Goal: Check status: Check status

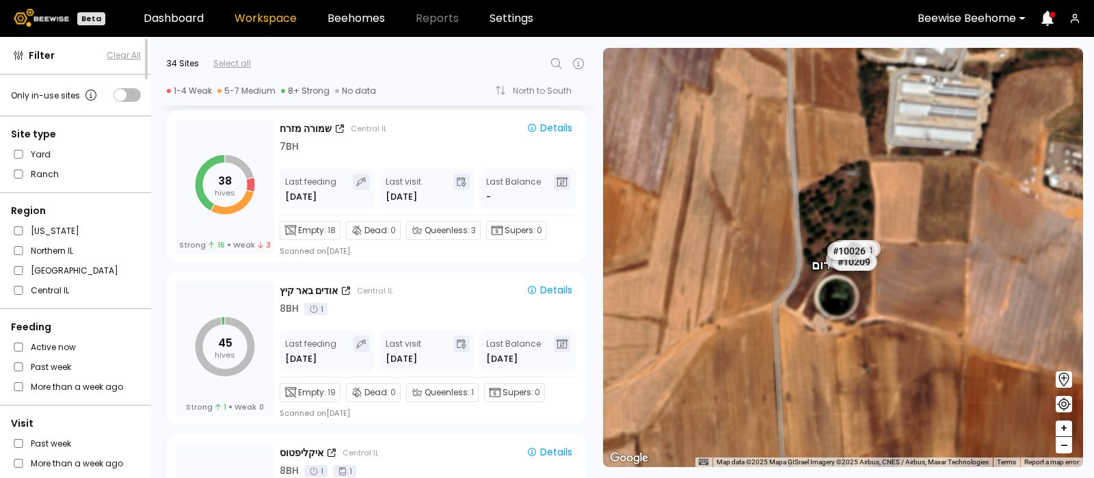
scroll to position [3733, 0]
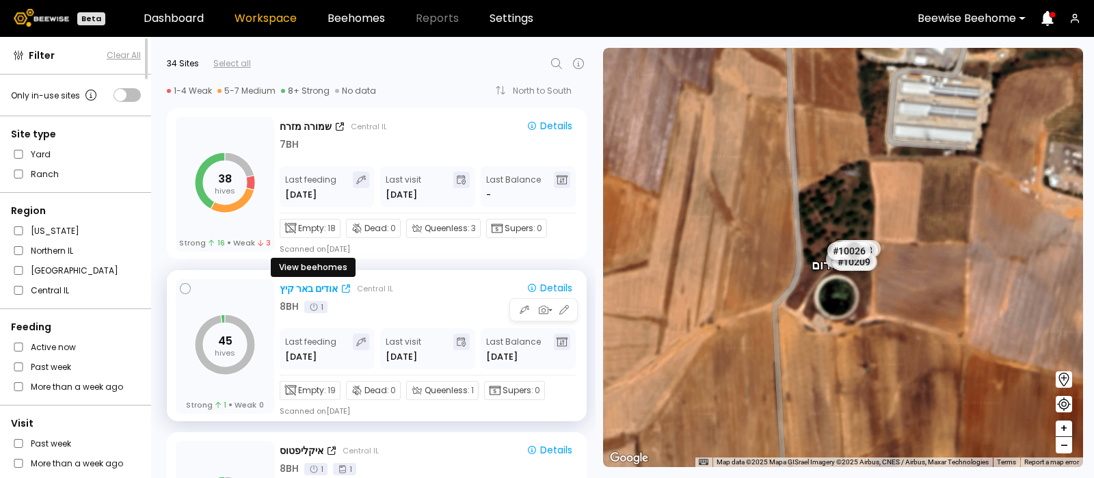
click at [306, 287] on div "אודים באר קיץ" at bounding box center [309, 289] width 58 height 14
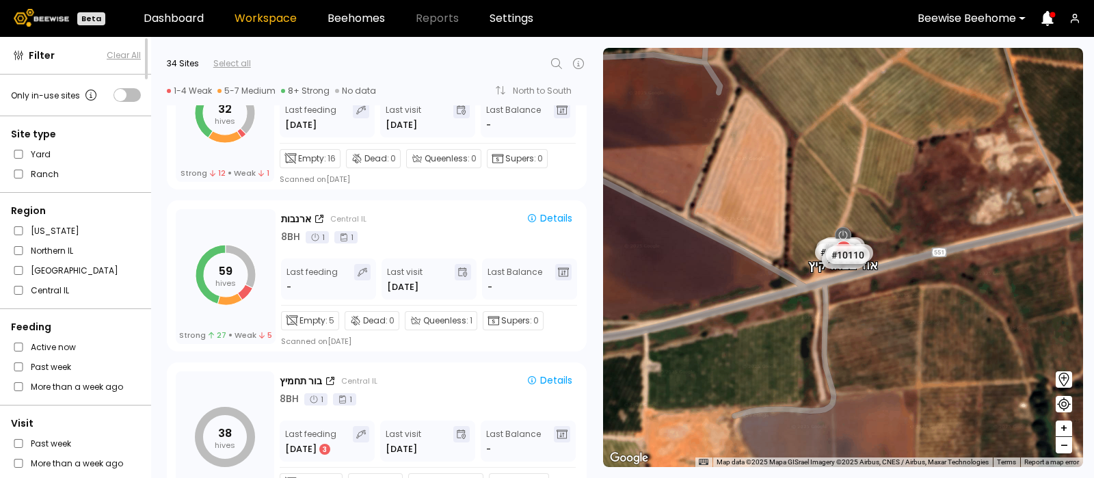
scroll to position [1208, 0]
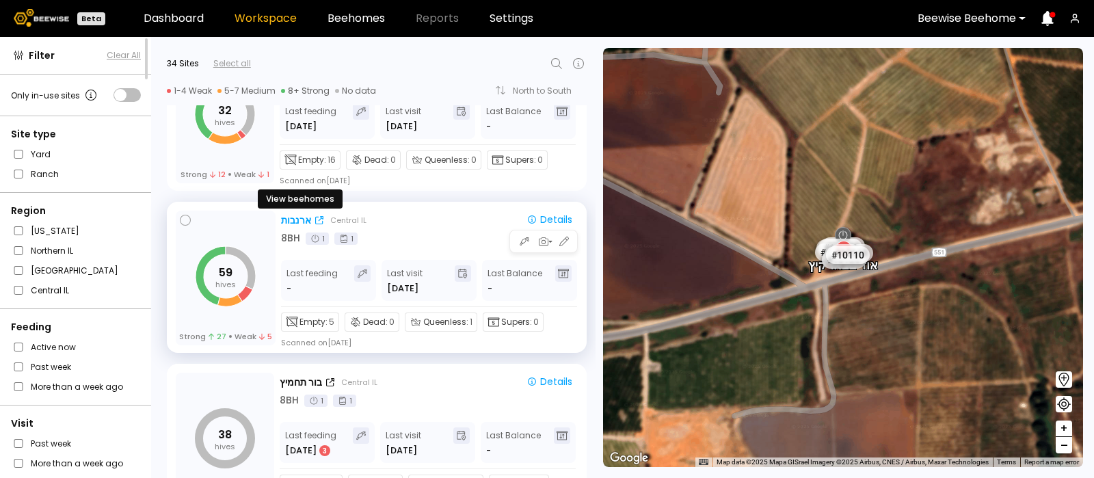
click at [295, 220] on div "ארנבות" at bounding box center [296, 220] width 30 height 14
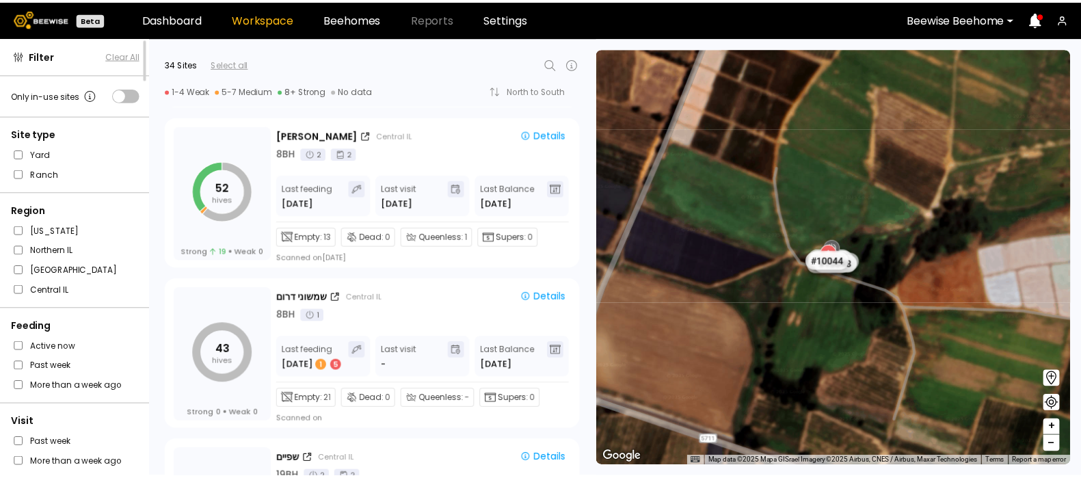
scroll to position [4373, 0]
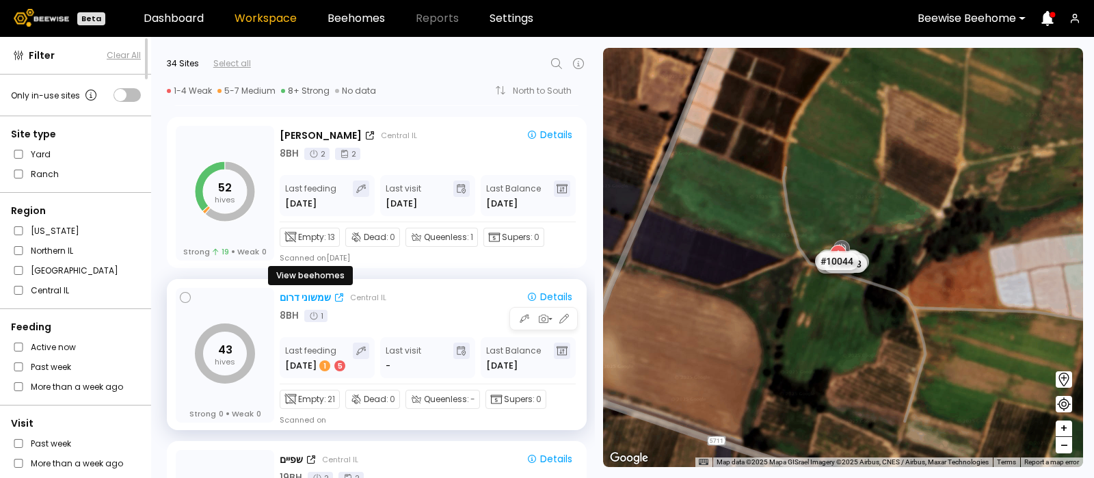
click at [308, 291] on div "שמשוני דרום" at bounding box center [305, 298] width 51 height 14
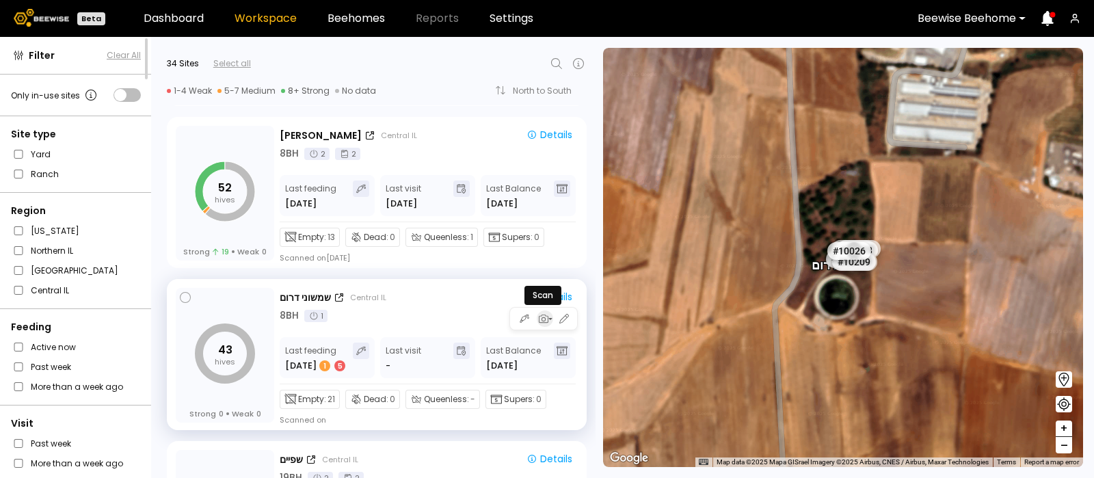
click at [544, 317] on icon "button" at bounding box center [543, 319] width 12 height 12
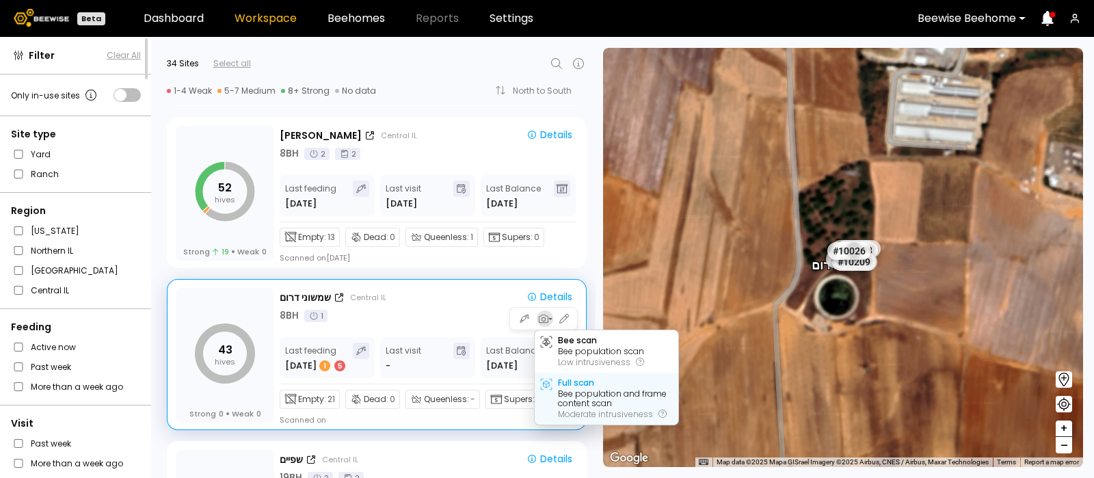
click at [575, 378] on div "Full scan" at bounding box center [576, 383] width 36 height 10
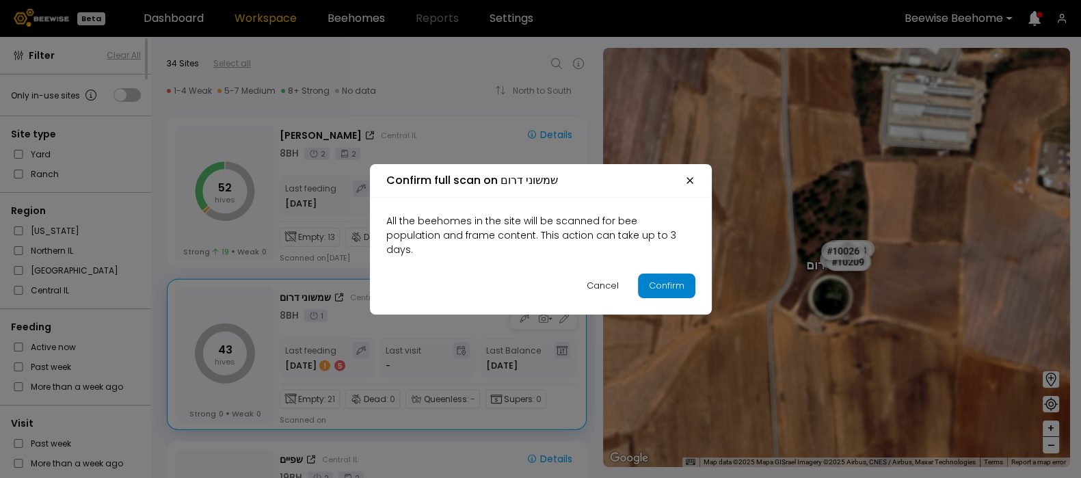
click at [669, 285] on button "Confirm" at bounding box center [666, 286] width 57 height 25
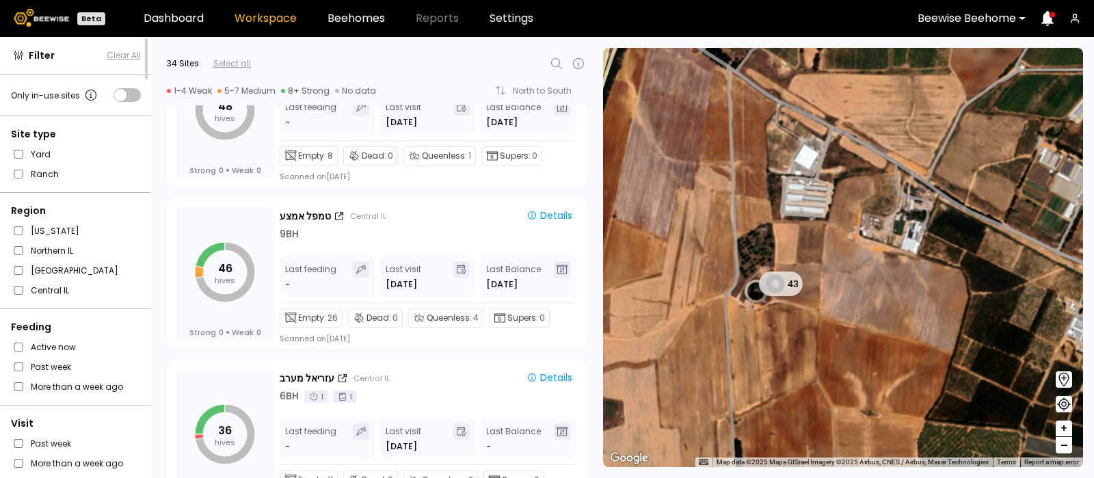
scroll to position [2670, 0]
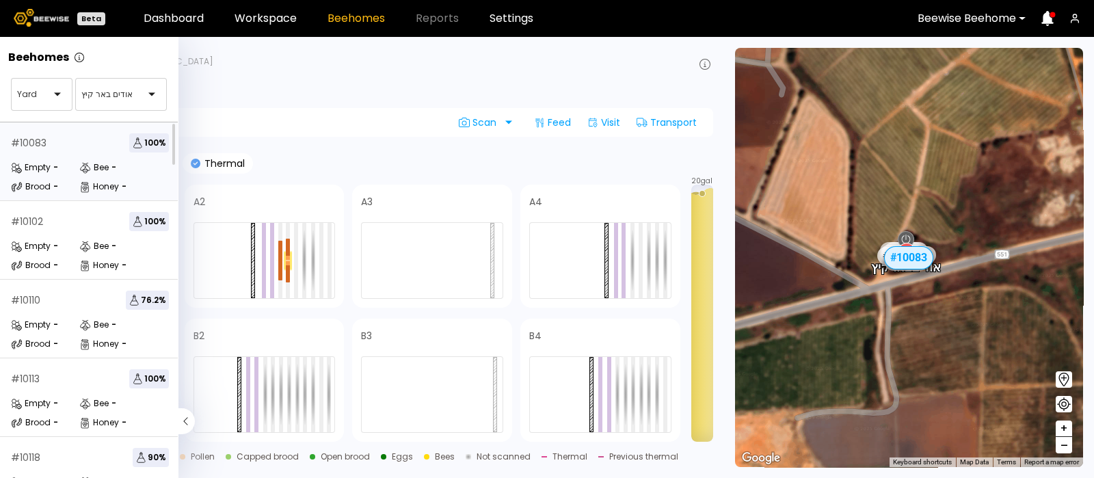
click at [60, 129] on div "# 10083 100 % Empty - Bee - Brood - Honey -" at bounding box center [90, 161] width 180 height 79
click at [66, 157] on div "# 10083 100 % Empty - Bee - Brood - Honey -" at bounding box center [90, 161] width 180 height 79
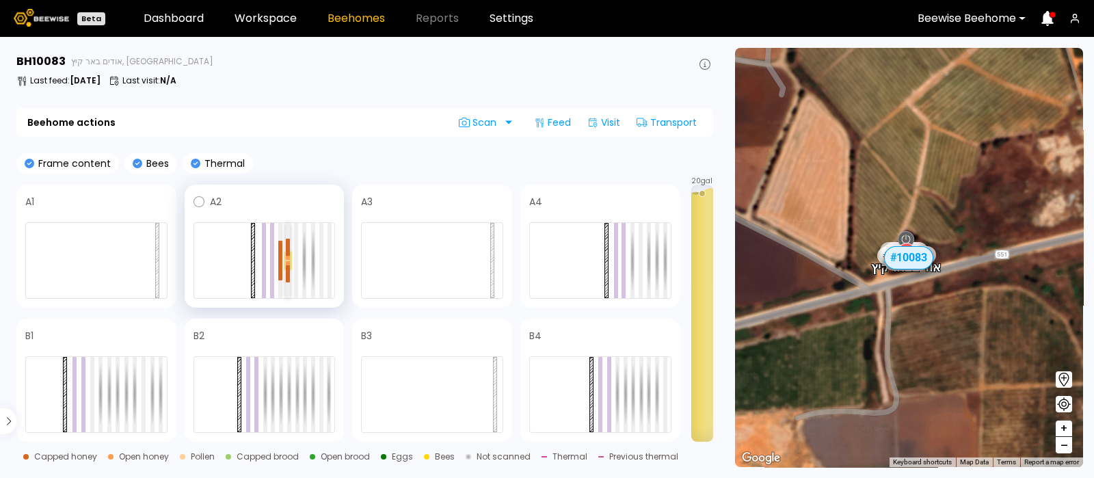
click at [287, 257] on div at bounding box center [288, 258] width 4 height 4
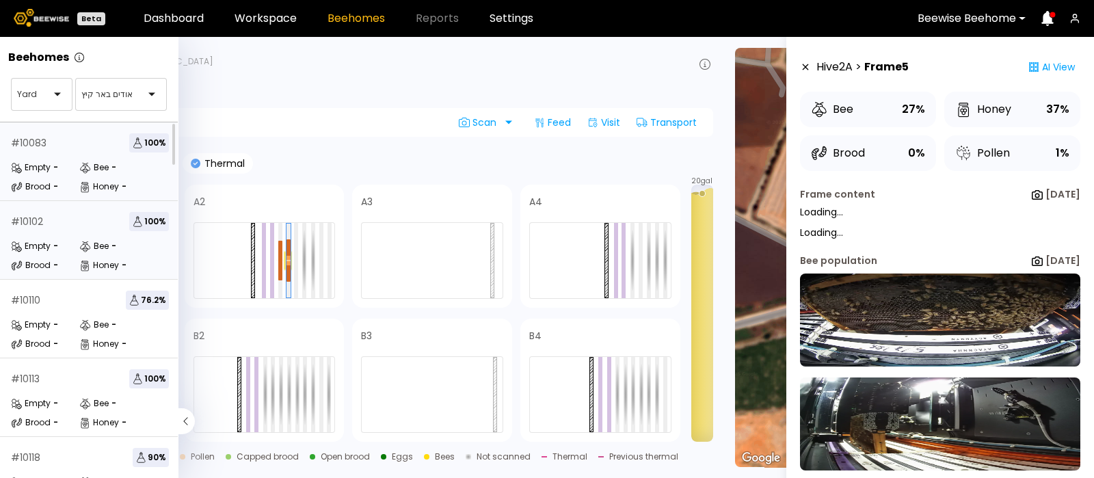
click at [48, 254] on div "Empty - Bee - Brood - Honey -" at bounding box center [90, 255] width 158 height 33
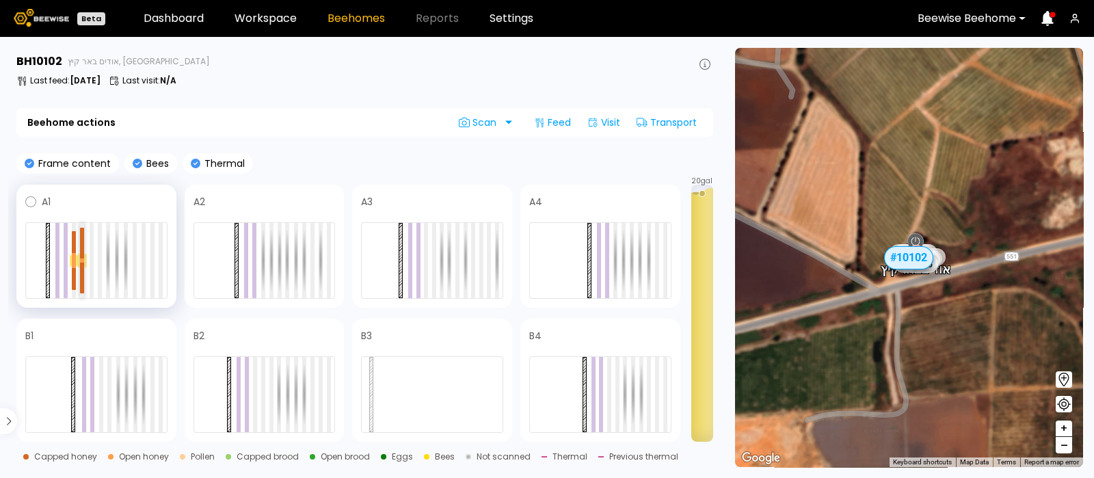
click at [82, 256] on div at bounding box center [82, 243] width 4 height 31
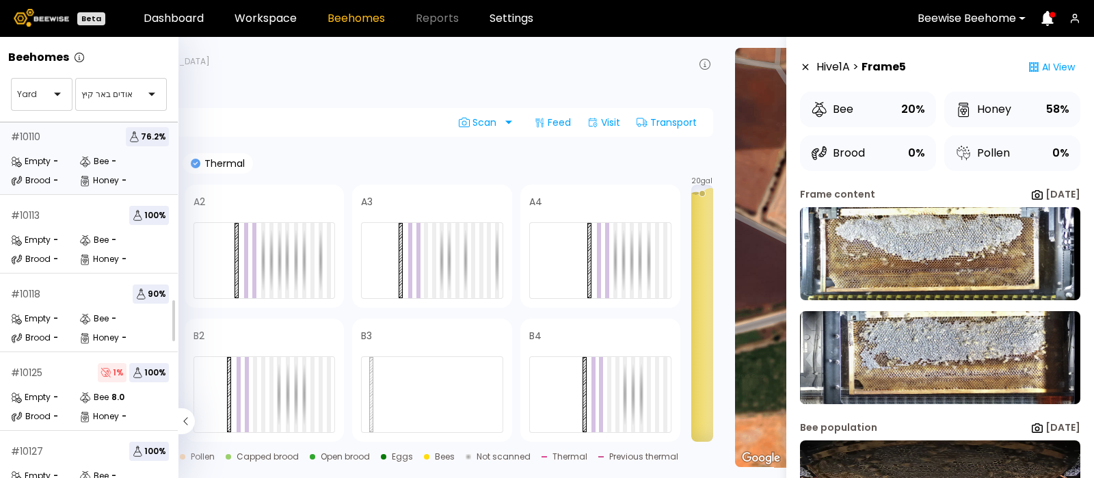
scroll to position [169, 0]
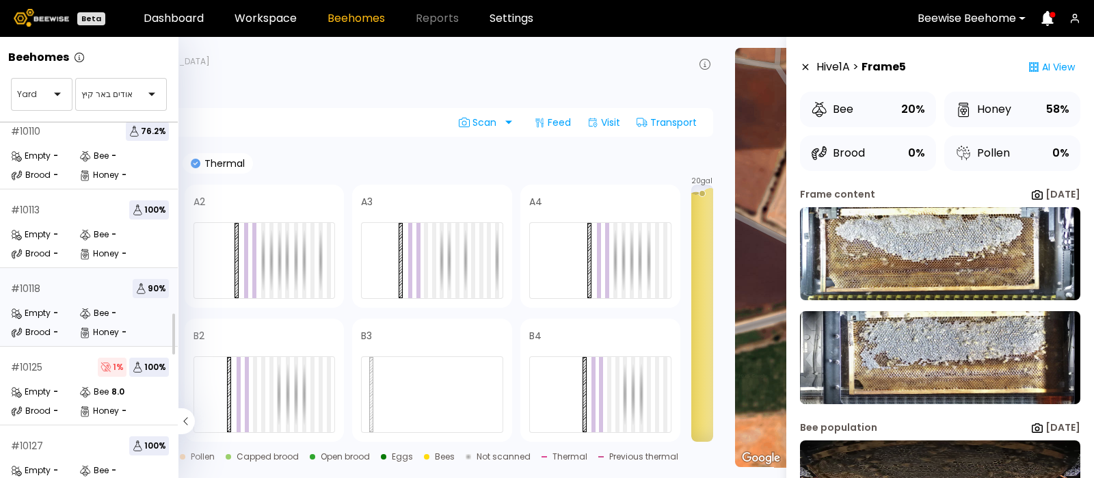
click at [44, 293] on div "# 10118 90 %" at bounding box center [90, 288] width 158 height 19
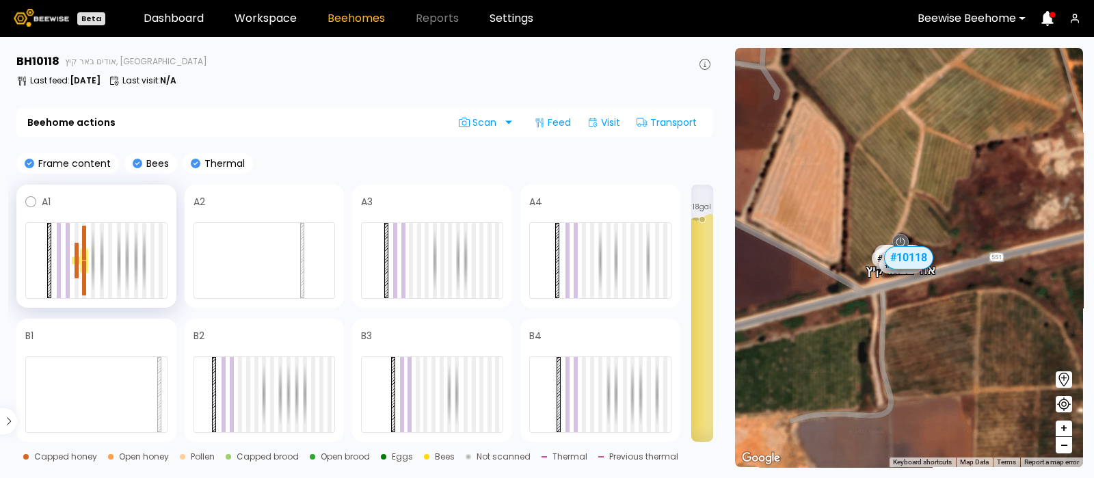
click at [81, 258] on div at bounding box center [84, 261] width 8 height 27
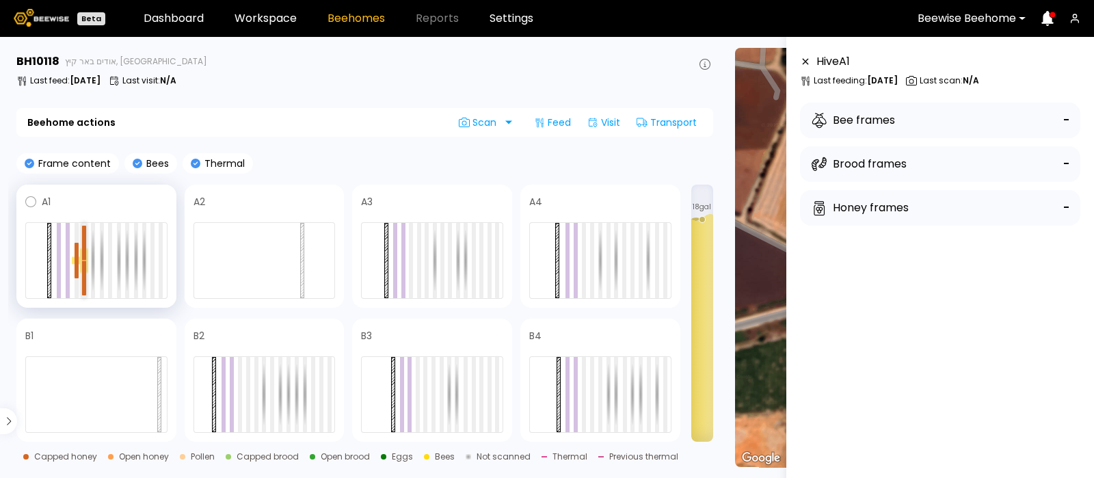
click at [82, 256] on div at bounding box center [84, 243] width 4 height 34
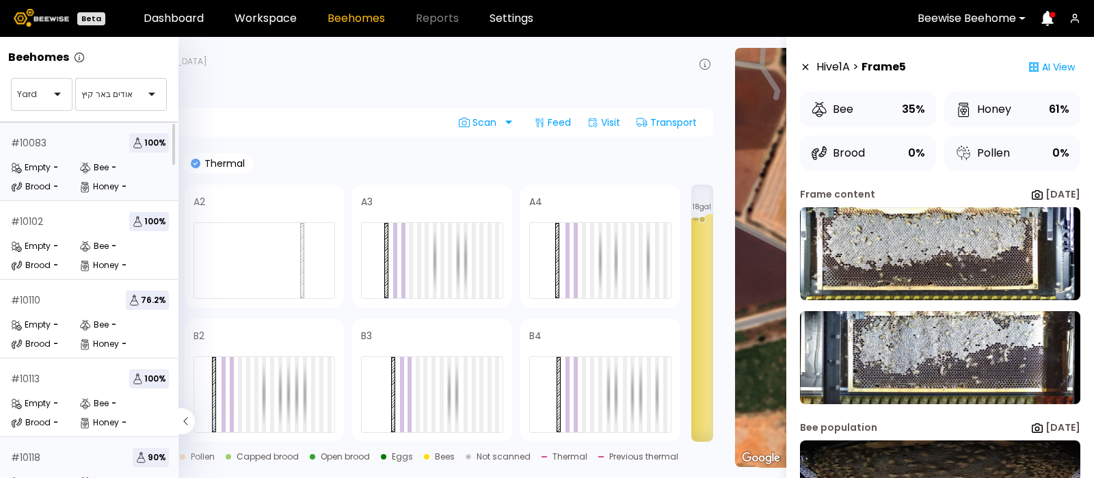
click at [43, 171] on div "Empty" at bounding box center [31, 168] width 40 height 14
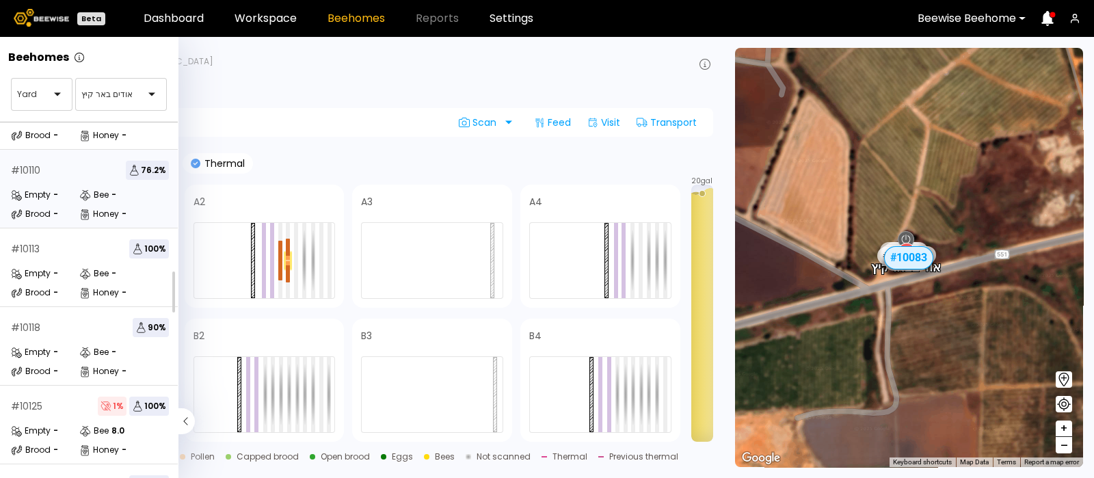
scroll to position [131, 0]
click at [29, 349] on div "Empty" at bounding box center [31, 351] width 40 height 14
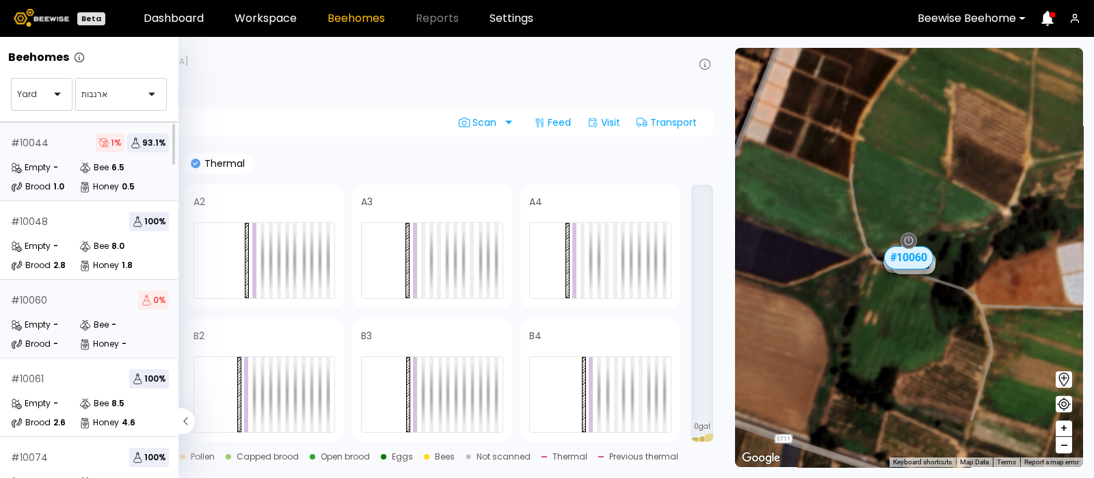
click at [24, 144] on div "# 10044" at bounding box center [30, 143] width 38 height 10
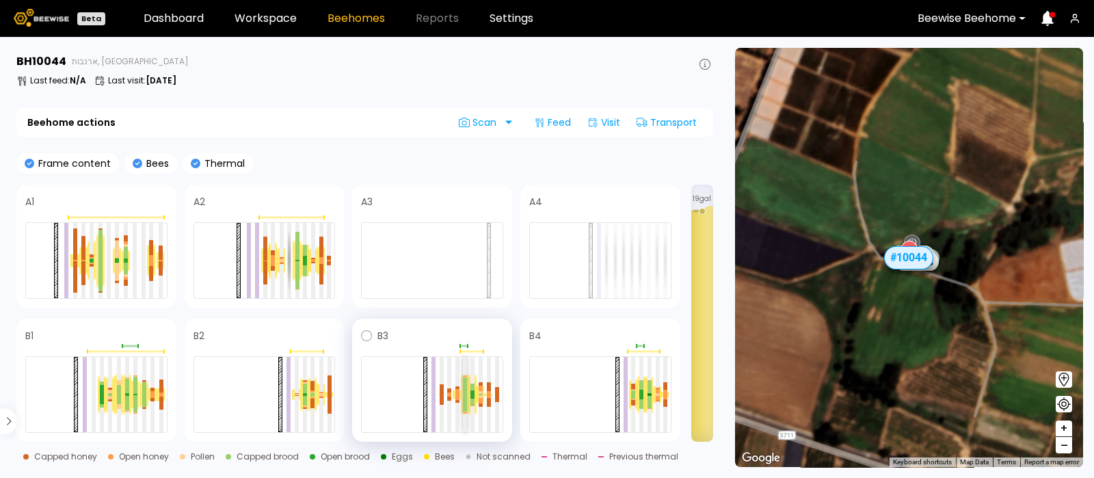
click at [464, 396] on div at bounding box center [465, 403] width 4 height 17
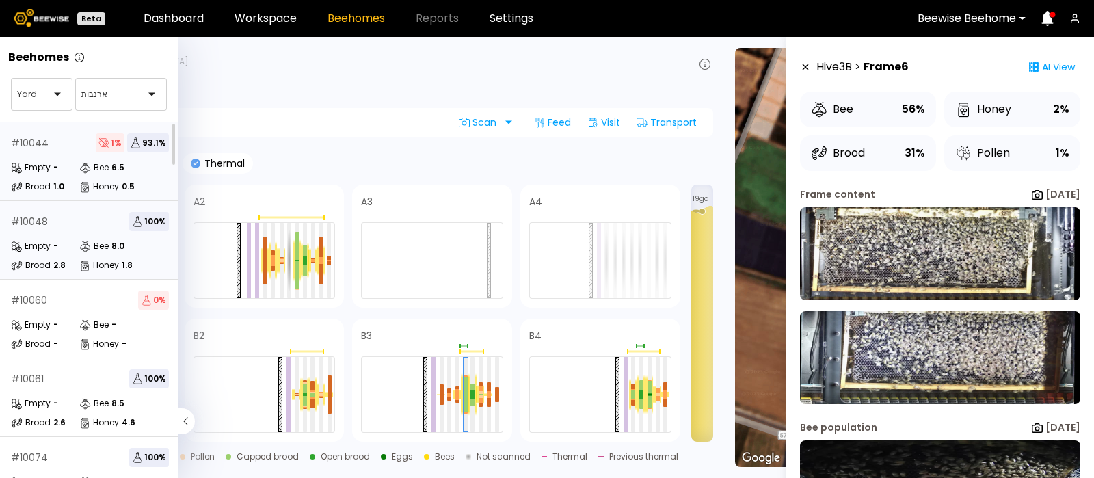
click at [40, 241] on div "Empty" at bounding box center [31, 246] width 40 height 14
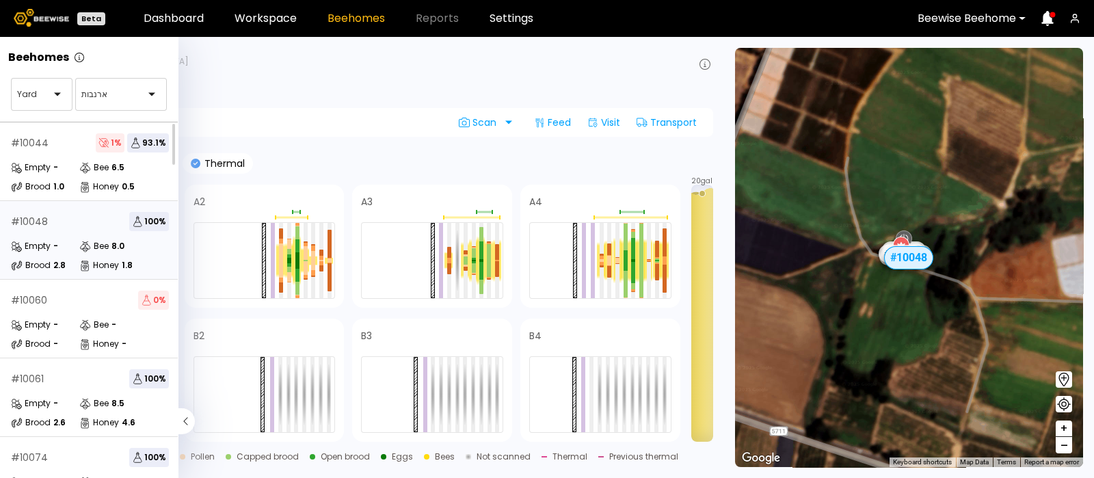
click at [378, 158] on div "Frame content Bees Thermal" at bounding box center [364, 163] width 697 height 21
click at [68, 408] on div "Empty -" at bounding box center [45, 404] width 68 height 14
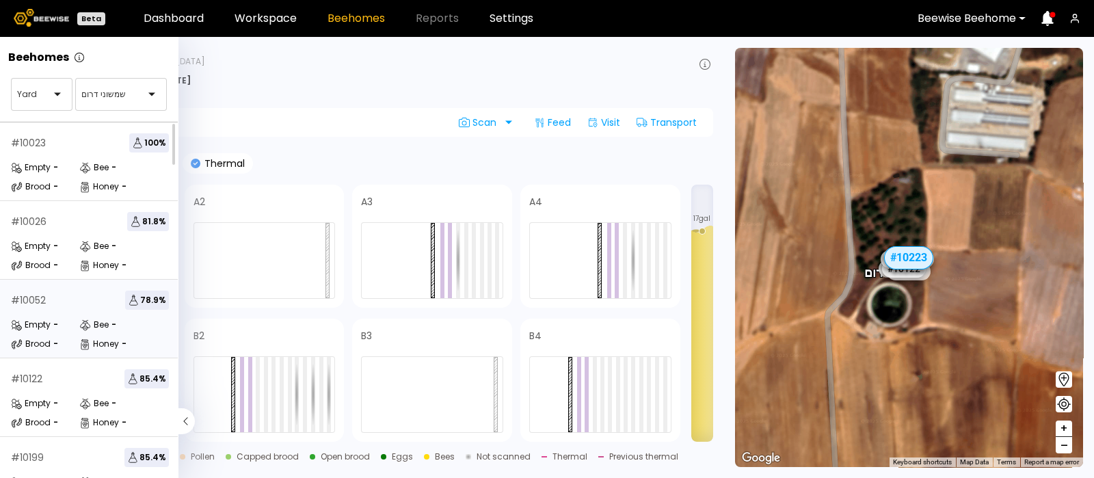
click at [48, 315] on div "# 10052 78.9 % Empty - Bee - Brood - Honey -" at bounding box center [90, 319] width 180 height 79
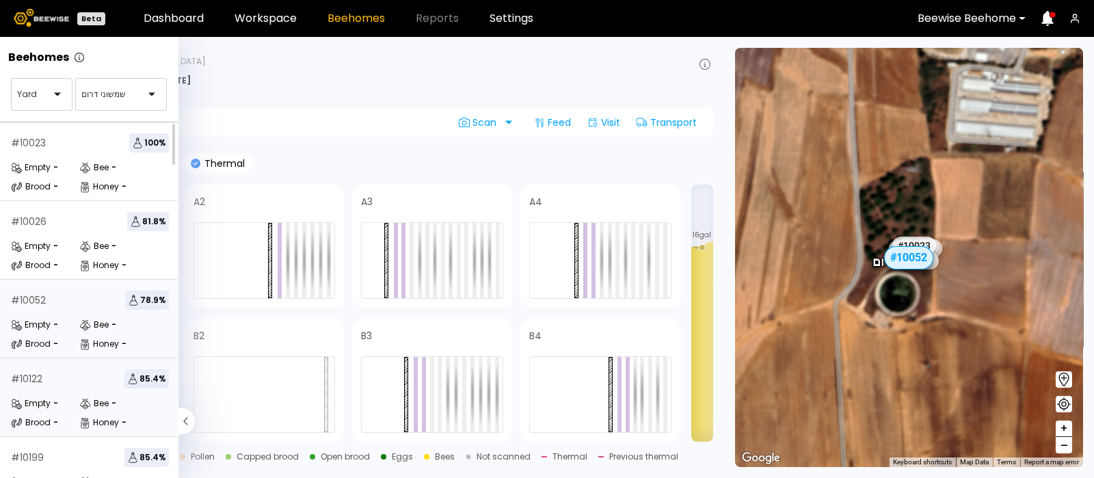
click at [41, 394] on div "# 10122 85.4 % Empty - Bee - Brood - Honey -" at bounding box center [90, 397] width 180 height 79
